Goal: Information Seeking & Learning: Learn about a topic

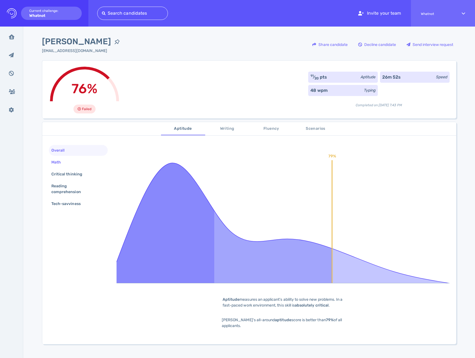
click at [61, 163] on div "Math" at bounding box center [58, 162] width 17 height 8
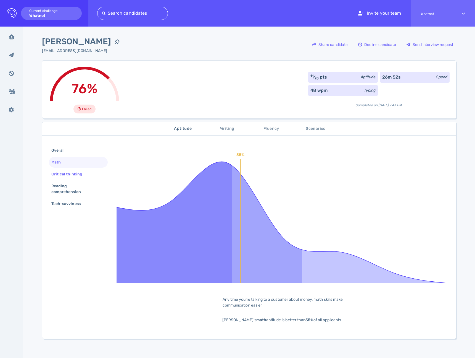
click at [60, 171] on div "Critical thinking" at bounding box center [69, 174] width 39 height 8
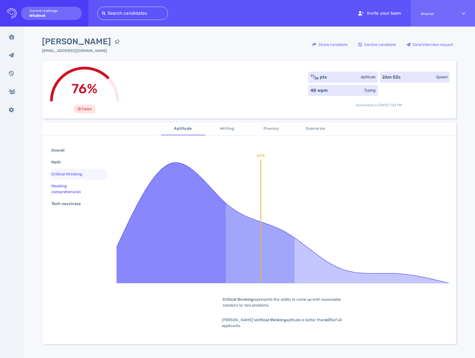
click at [60, 194] on div "Reading comprehension" at bounding box center [76, 189] width 52 height 14
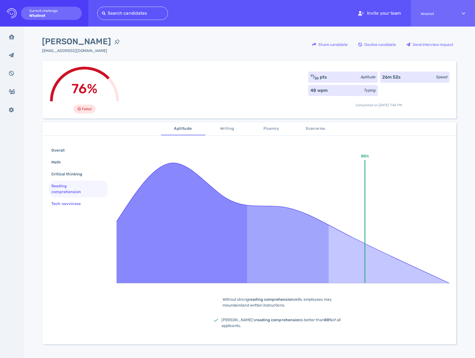
click at [60, 207] on div "Tech-savviness" at bounding box center [68, 204] width 37 height 8
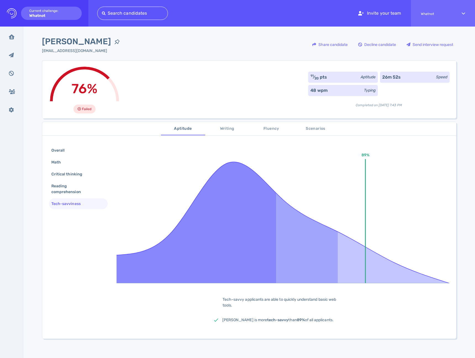
click at [224, 129] on span "Writing" at bounding box center [228, 128] width 38 height 7
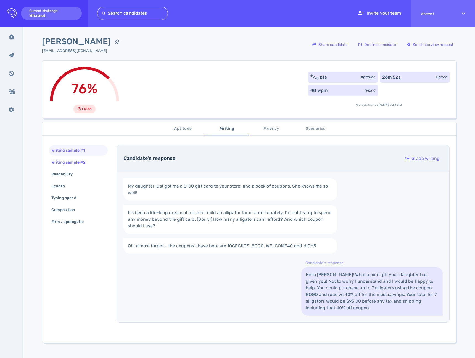
click at [68, 161] on div "Writing sample #2" at bounding box center [71, 162] width 42 height 8
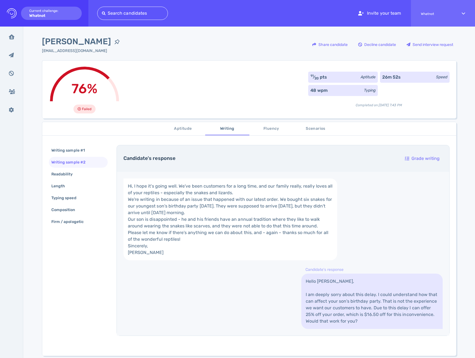
drag, startPoint x: 62, startPoint y: 149, endPoint x: 83, endPoint y: 163, distance: 25.1
click at [62, 150] on div "Writing sample #1" at bounding box center [70, 150] width 41 height 8
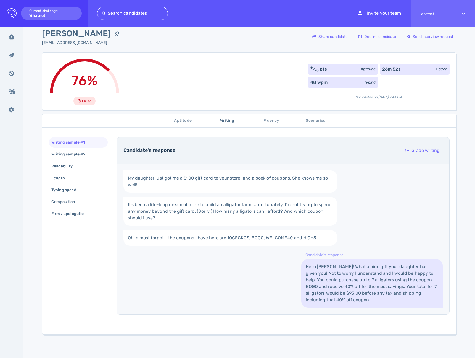
scroll to position [8, 0]
click at [75, 155] on div "Writing sample #2" at bounding box center [71, 154] width 42 height 8
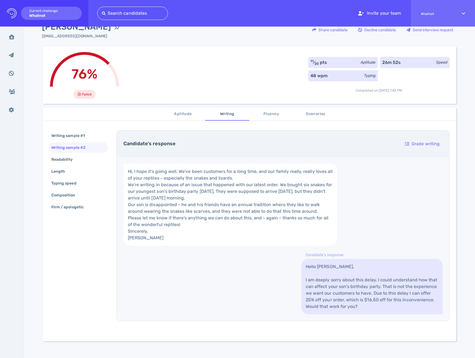
scroll to position [92, 0]
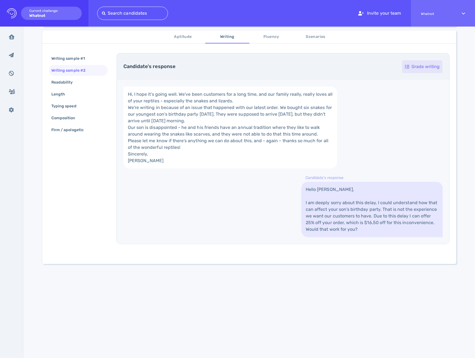
click at [408, 69] on div "Grade writing" at bounding box center [422, 66] width 40 height 13
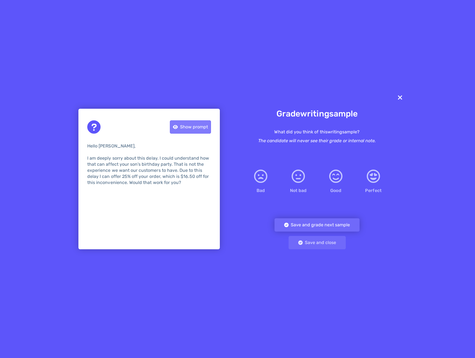
click at [204, 127] on div "Show prompt" at bounding box center [190, 127] width 41 height 13
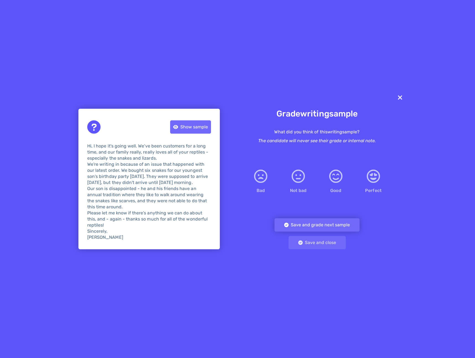
scroll to position [0, 0]
click at [401, 99] on icon at bounding box center [400, 97] width 6 height 9
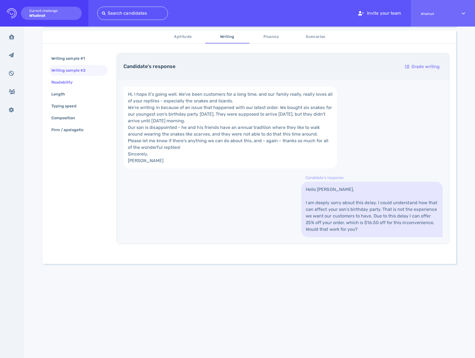
click at [52, 84] on div "Readability" at bounding box center [64, 82] width 29 height 8
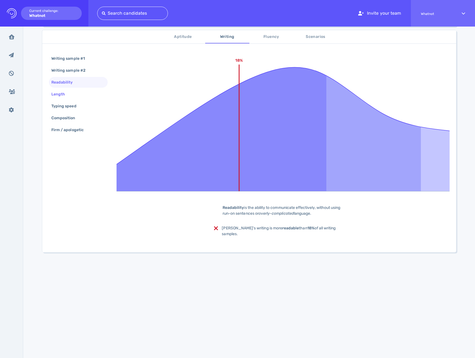
click at [61, 96] on div "Length" at bounding box center [60, 94] width 21 height 8
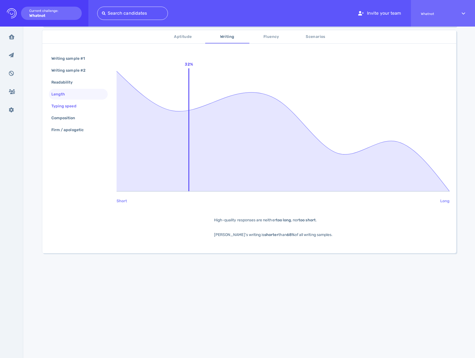
click at [61, 105] on div "Typing speed" at bounding box center [66, 106] width 33 height 8
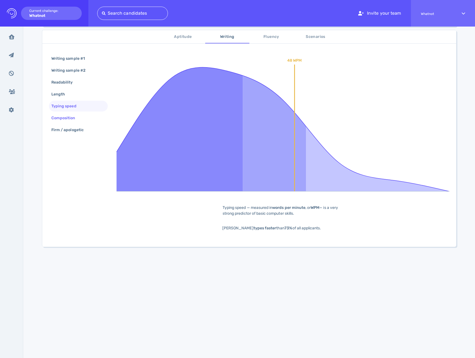
click at [61, 118] on div "Composition" at bounding box center [66, 118] width 32 height 8
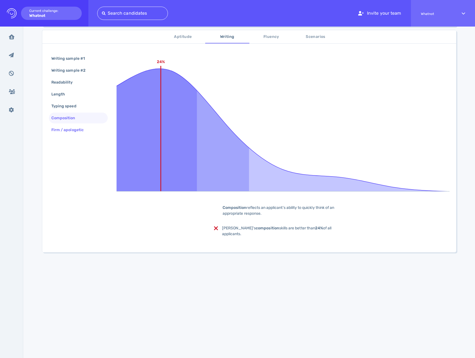
click at [61, 129] on div "Firm / apologetic" at bounding box center [70, 130] width 40 height 8
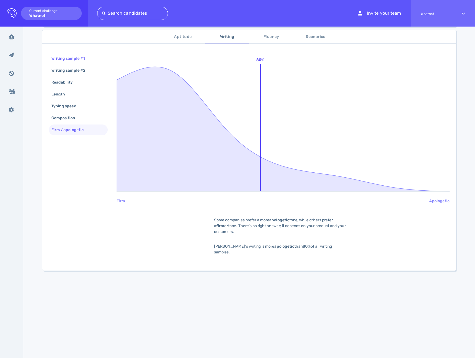
click at [64, 58] on div "Writing sample #1" at bounding box center [70, 58] width 41 height 8
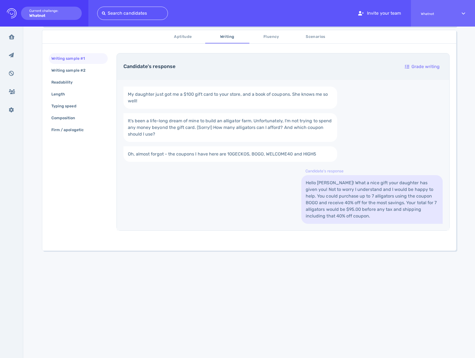
click at [188, 39] on span "Aptitude" at bounding box center [183, 36] width 38 height 7
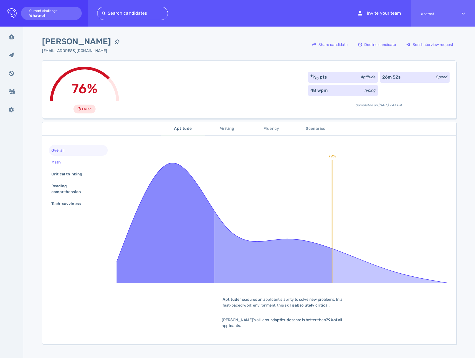
click at [60, 163] on div "Math" at bounding box center [58, 162] width 17 height 8
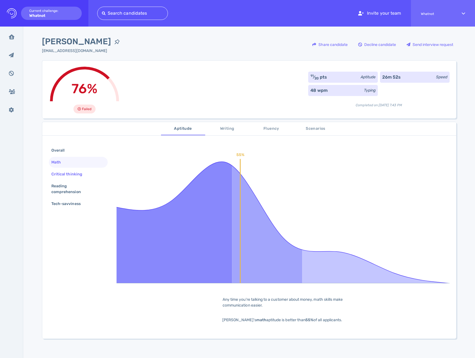
click at [61, 173] on div "Critical thinking" at bounding box center [69, 174] width 39 height 8
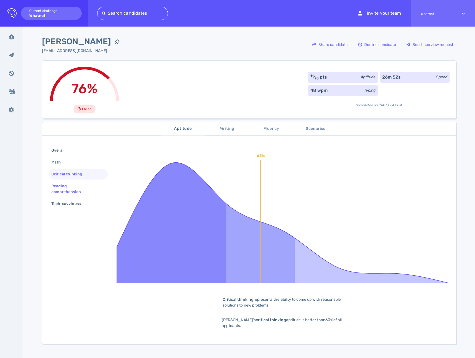
click at [63, 186] on div "Reading comprehension" at bounding box center [76, 189] width 52 height 14
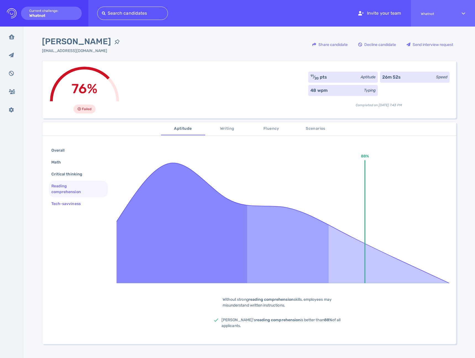
click at [61, 204] on div "Tech-savviness" at bounding box center [68, 204] width 37 height 8
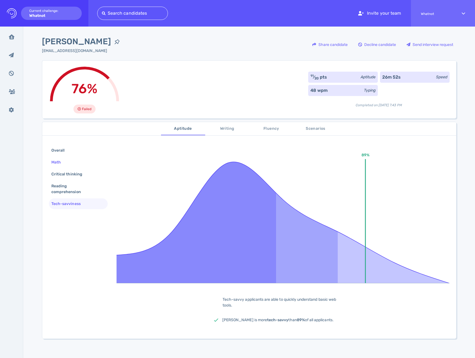
click at [56, 163] on div "Math" at bounding box center [58, 162] width 17 height 8
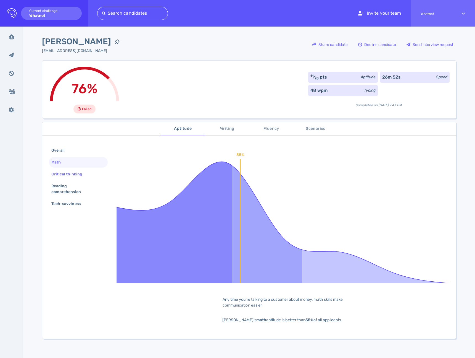
click at [57, 171] on div "Critical thinking" at bounding box center [69, 174] width 39 height 8
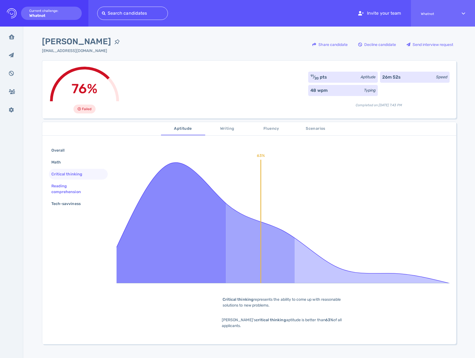
click at [59, 191] on div "Reading comprehension" at bounding box center [76, 189] width 52 height 14
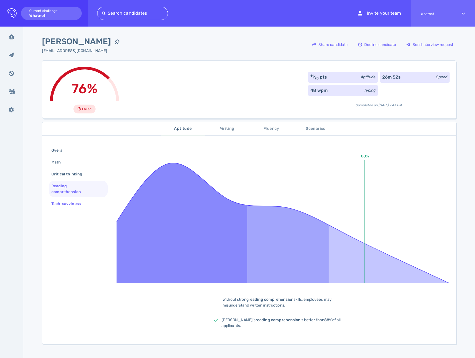
click at [60, 202] on div "Tech-savviness" at bounding box center [68, 204] width 37 height 8
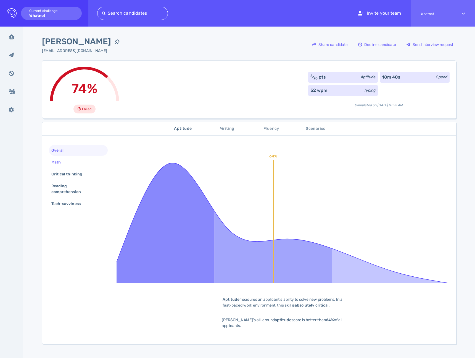
click at [58, 162] on div "Math" at bounding box center [58, 162] width 17 height 8
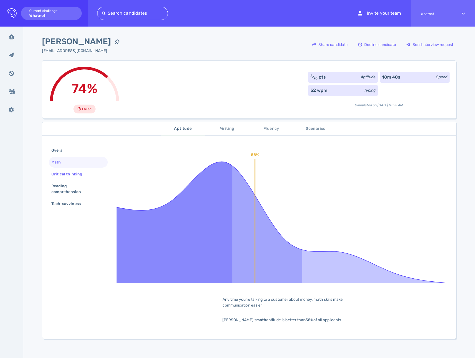
click at [59, 171] on div "Critical thinking" at bounding box center [69, 174] width 39 height 8
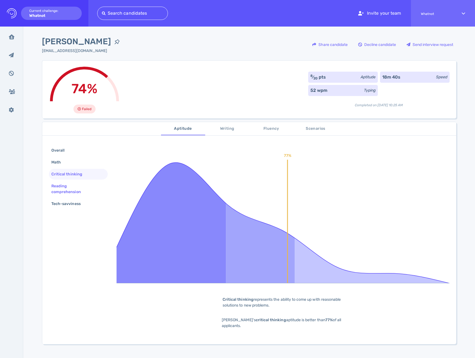
click at [59, 185] on div "Reading comprehension" at bounding box center [76, 189] width 52 height 14
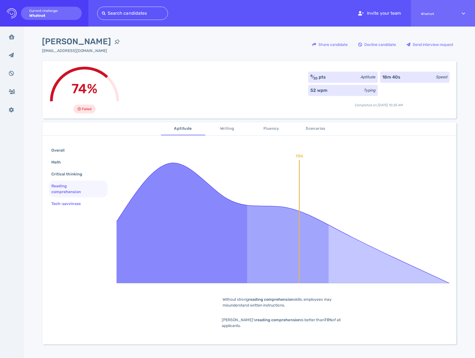
click at [66, 203] on div "Tech-savviness" at bounding box center [68, 204] width 37 height 8
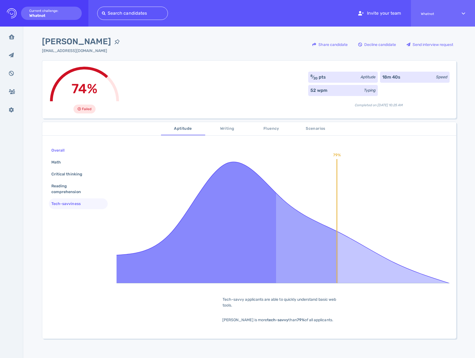
click at [56, 152] on div "Overall" at bounding box center [60, 150] width 21 height 8
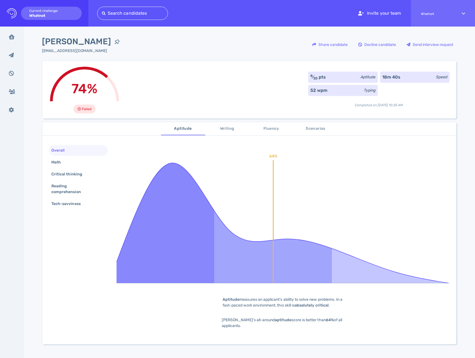
click at [234, 129] on span "Writing" at bounding box center [228, 128] width 38 height 7
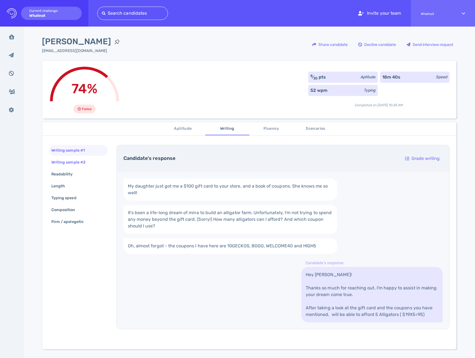
click at [70, 161] on div "Writing sample #2" at bounding box center [71, 162] width 42 height 8
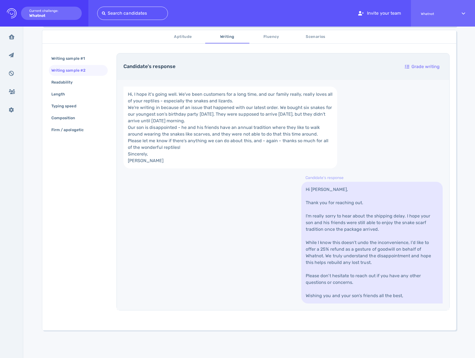
scroll to position [139, 0]
click at [64, 78] on div "Readability" at bounding box center [64, 82] width 29 height 8
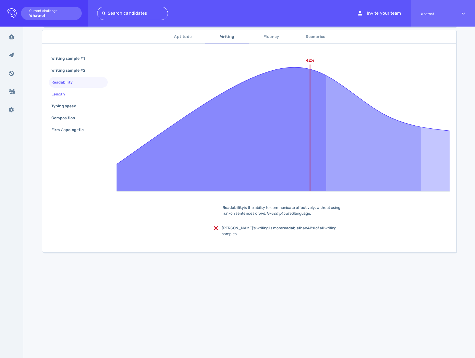
click at [59, 93] on div "Length" at bounding box center [60, 94] width 21 height 8
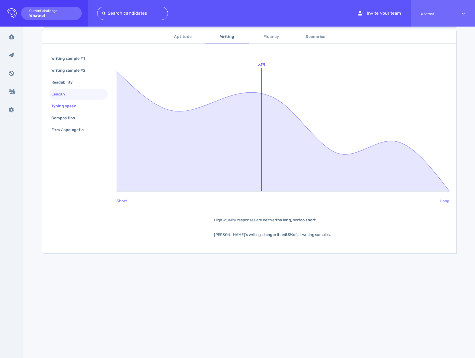
click at [54, 106] on div "Typing speed" at bounding box center [66, 106] width 33 height 8
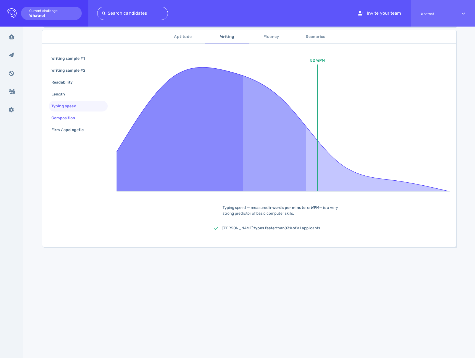
click at [54, 114] on div "Composition" at bounding box center [66, 118] width 32 height 8
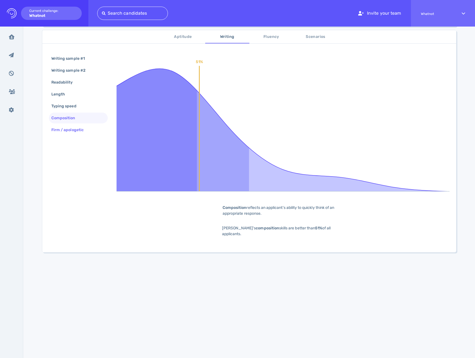
click at [53, 129] on div "Firm / apologetic" at bounding box center [70, 130] width 40 height 8
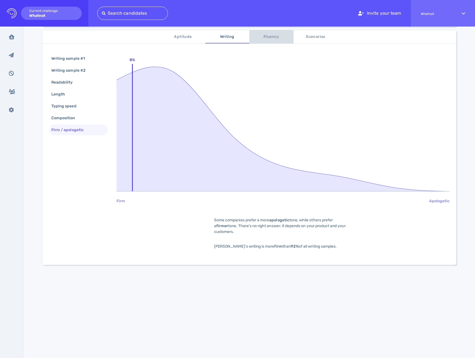
click at [264, 39] on span "Fluency" at bounding box center [272, 36] width 38 height 7
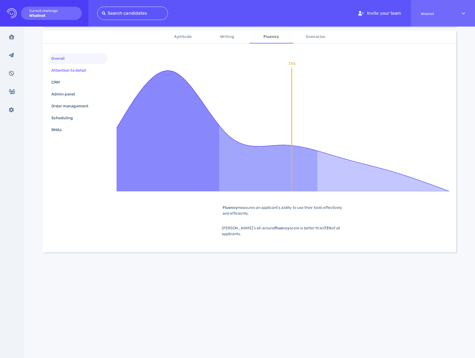
click at [77, 71] on div "Attention to detail" at bounding box center [71, 70] width 43 height 8
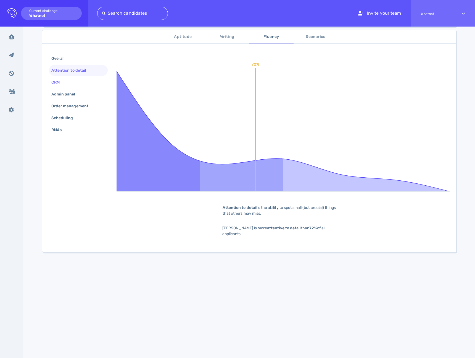
click at [65, 82] on div "CRM" at bounding box center [58, 82] width 16 height 8
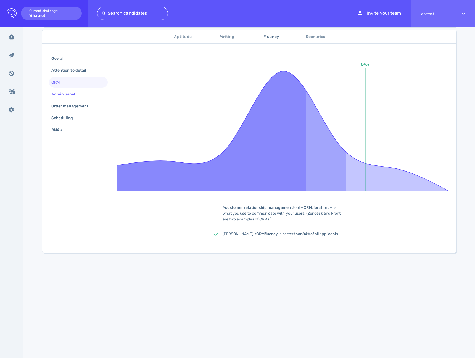
click at [63, 92] on div "Admin panel" at bounding box center [66, 94] width 32 height 8
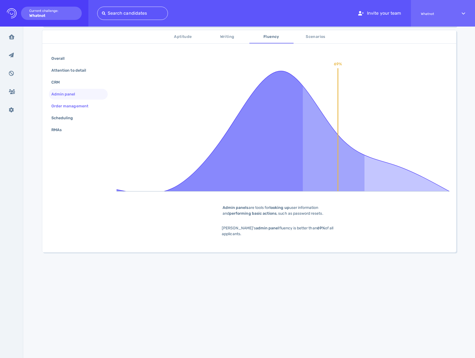
click at [60, 105] on div "Order management" at bounding box center [72, 106] width 45 height 8
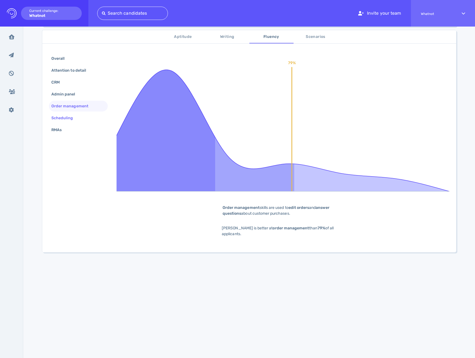
click at [57, 118] on div "Scheduling" at bounding box center [65, 118] width 30 height 8
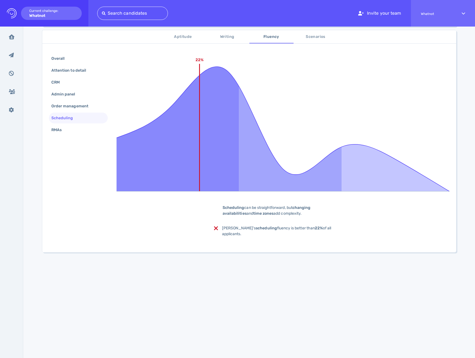
click at [175, 41] on button "Aptitude" at bounding box center [183, 36] width 44 height 13
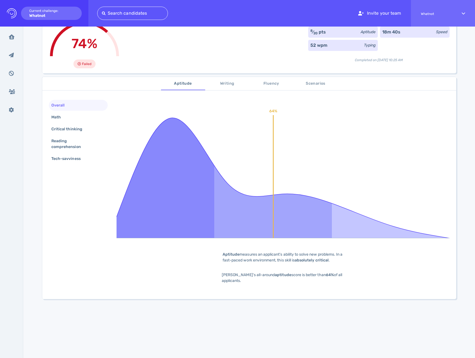
scroll to position [0, 0]
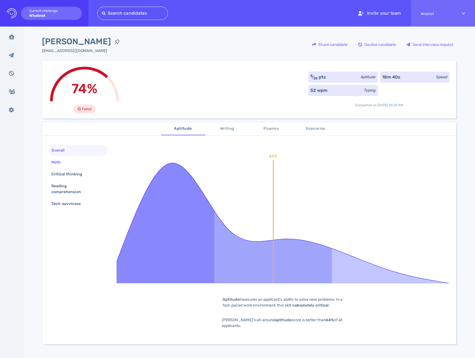
click at [58, 160] on div "Math" at bounding box center [58, 162] width 17 height 8
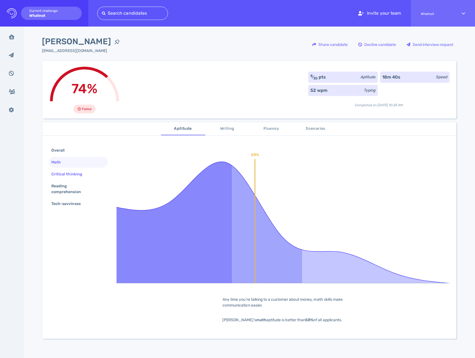
click at [63, 174] on div "Critical thinking" at bounding box center [69, 174] width 39 height 8
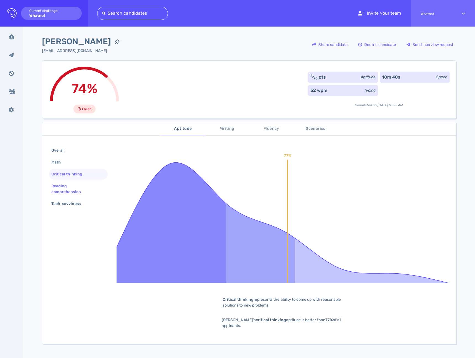
click at [62, 185] on div "Reading comprehension" at bounding box center [76, 189] width 52 height 14
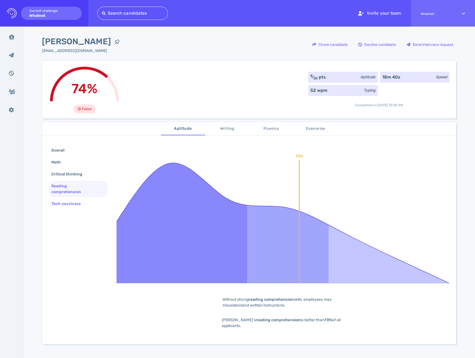
click at [62, 202] on div "Tech-savviness" at bounding box center [68, 204] width 37 height 8
